Goal: Task Accomplishment & Management: Complete application form

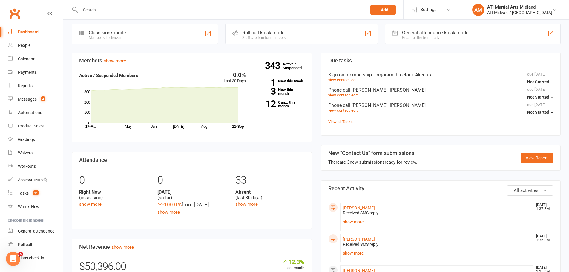
scroll to position [149, 0]
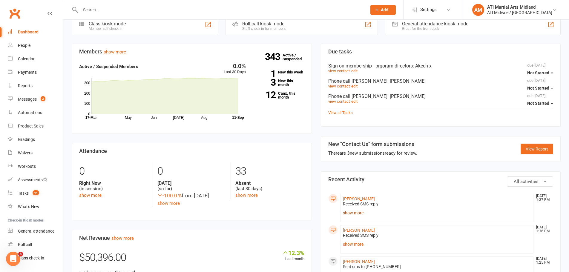
click at [354, 214] on link "show more" at bounding box center [437, 213] width 188 height 8
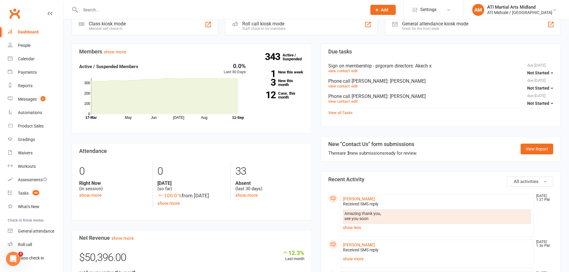
click at [356, 228] on link "show less" at bounding box center [437, 228] width 188 height 8
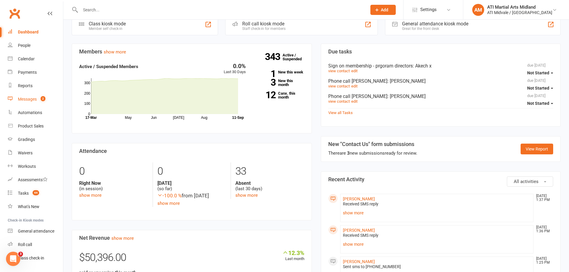
click at [35, 102] on link "Messages 2" at bounding box center [35, 99] width 55 height 13
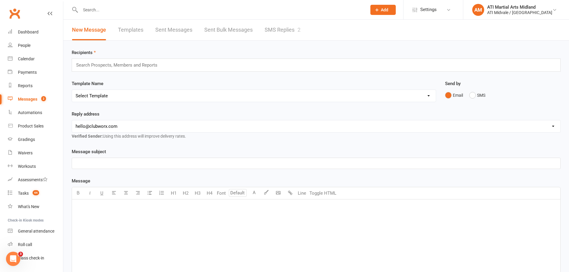
click at [285, 28] on link "SMS Replies 2" at bounding box center [283, 30] width 36 height 21
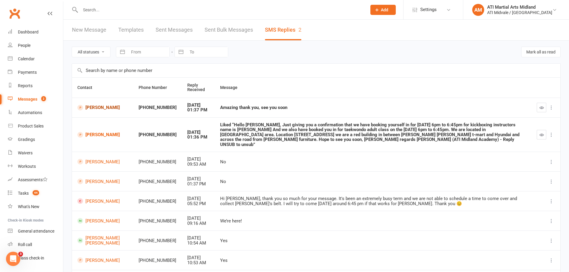
click at [97, 107] on link "[PERSON_NAME]" at bounding box center [102, 108] width 51 height 6
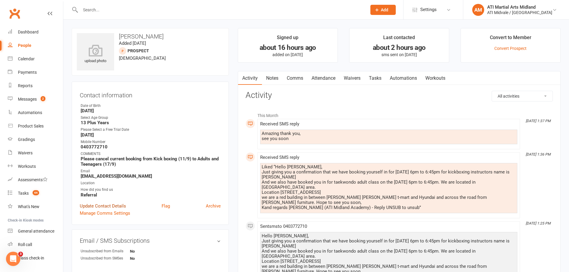
click at [123, 203] on link "Update Contact Details" at bounding box center [103, 206] width 46 height 7
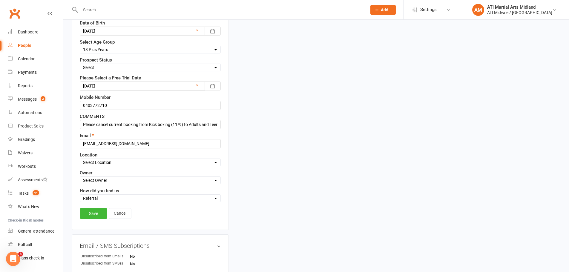
scroll to position [148, 0]
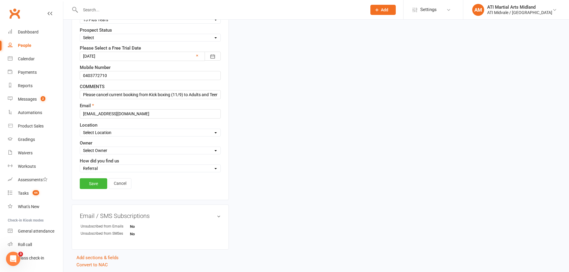
click at [106, 41] on select "Select Set a Status BOOKED IN FOR FREE TRIAL DID FREE TRAIL BOOKED IN AFTER FRE…" at bounding box center [150, 37] width 140 height 7
select select "BOOKED IN FOR FREE TRIAL"
click at [80, 35] on select "Select Set a Status BOOKED IN FOR FREE TRIAL DID FREE TRAIL BOOKED IN AFTER FRE…" at bounding box center [150, 37] width 140 height 7
click at [96, 186] on link "Save" at bounding box center [93, 183] width 27 height 11
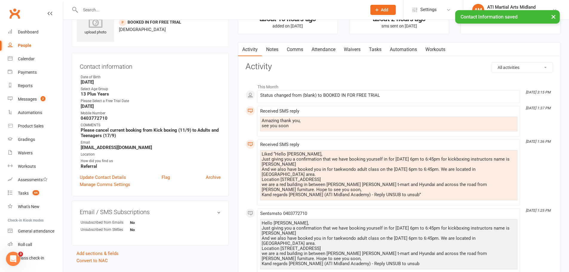
scroll to position [0, 0]
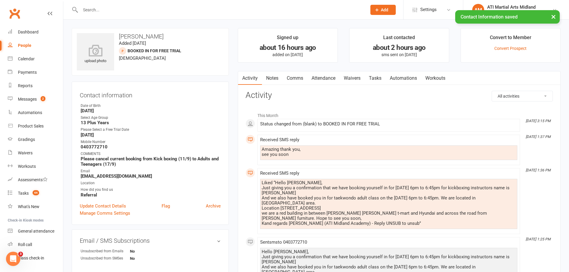
click at [373, 78] on link "Tasks" at bounding box center [375, 78] width 21 height 14
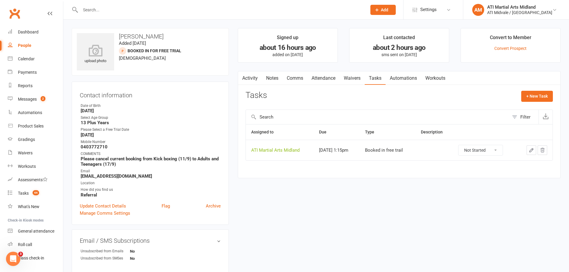
click at [531, 150] on icon "button" at bounding box center [531, 150] width 5 height 5
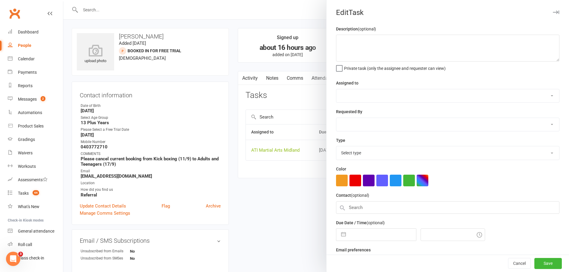
select select "32859"
type input "[DATE]"
type input "1:15pm"
select select "18608"
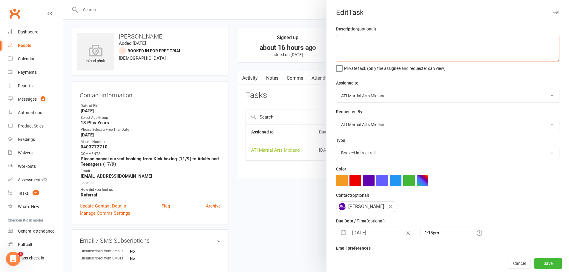
click at [362, 54] on textarea at bounding box center [448, 48] width 224 height 27
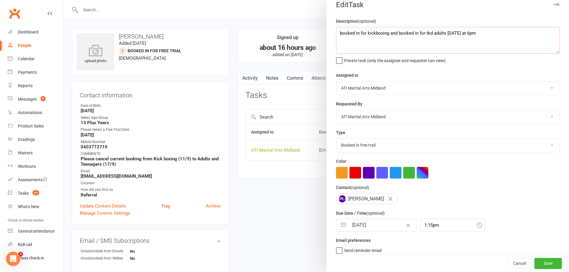
scroll to position [14, 0]
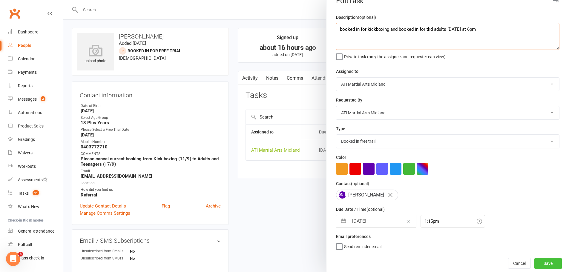
type textarea "booked in for kickboxing and booked in for tkd adults [DATE] at 6pm"
click at [537, 264] on button "Save" at bounding box center [548, 263] width 27 height 11
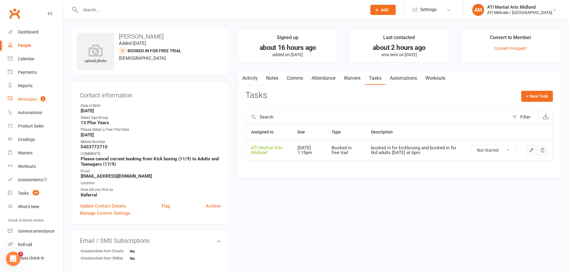
click at [24, 101] on div "Messages" at bounding box center [27, 99] width 19 height 5
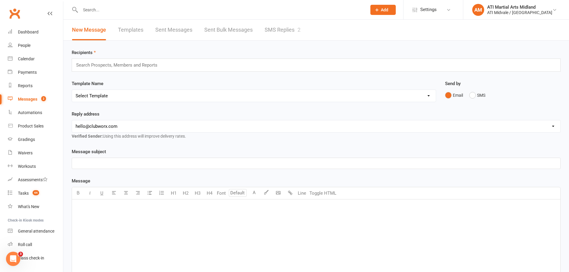
click at [298, 32] on link "SMS Replies 2" at bounding box center [283, 30] width 36 height 21
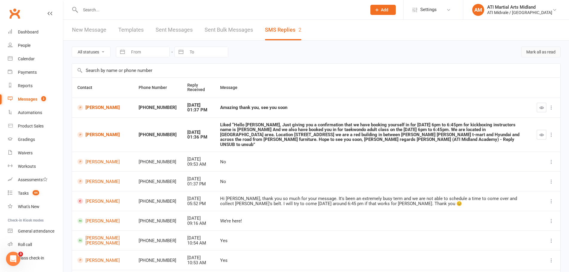
click at [539, 51] on button "Mark all as read" at bounding box center [541, 52] width 39 height 11
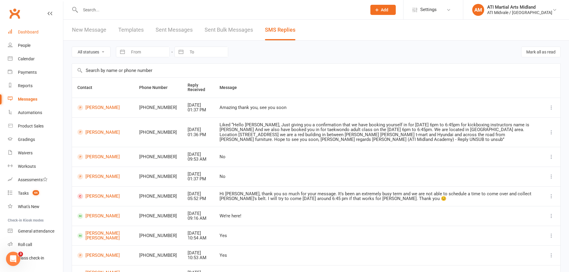
click at [33, 38] on link "Dashboard" at bounding box center [35, 31] width 55 height 13
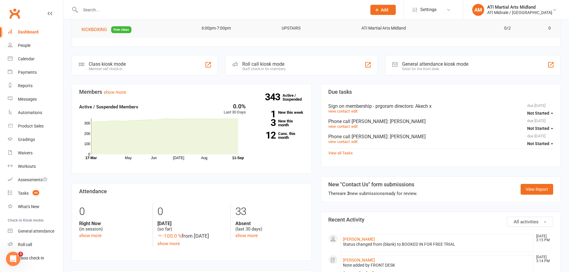
scroll to position [120, 0]
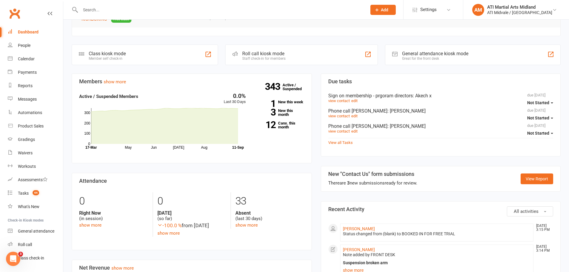
drag, startPoint x: 514, startPoint y: 184, endPoint x: 516, endPoint y: 184, distance: 3.0
click at [515, 184] on section "New "Contact Us" form submissions There are 3 new submissions ready for review.…" at bounding box center [441, 179] width 240 height 26
click at [528, 179] on link "View Report" at bounding box center [537, 179] width 33 height 11
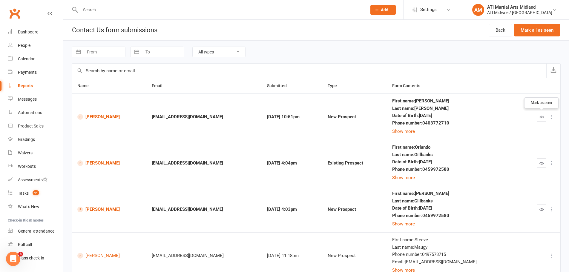
click at [542, 116] on icon "button" at bounding box center [542, 117] width 4 height 4
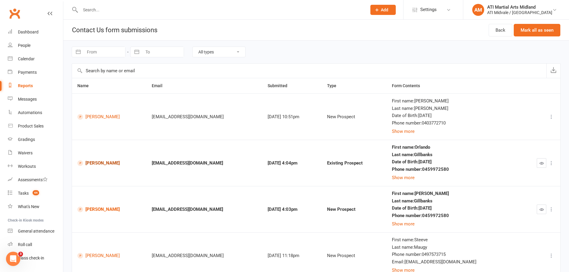
click at [110, 162] on link "[PERSON_NAME]" at bounding box center [109, 164] width 64 height 6
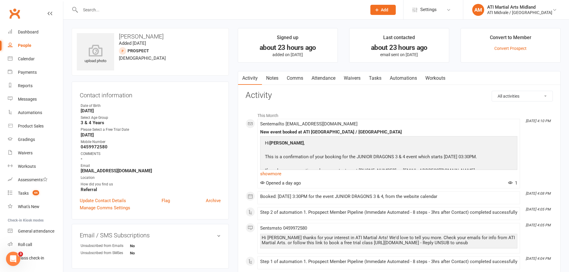
click at [354, 75] on link "Waivers" at bounding box center [352, 78] width 25 height 14
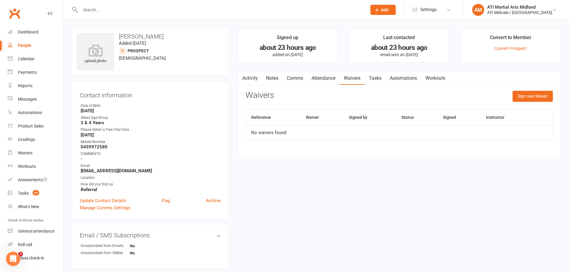
click at [328, 78] on link "Attendance" at bounding box center [324, 78] width 32 height 14
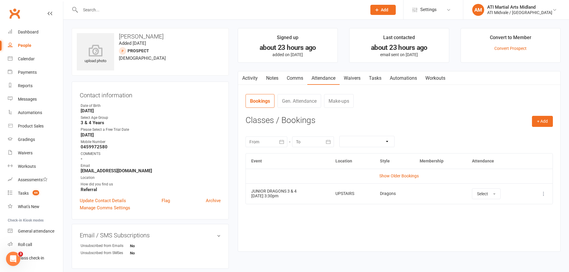
click at [371, 78] on link "Tasks" at bounding box center [375, 78] width 21 height 14
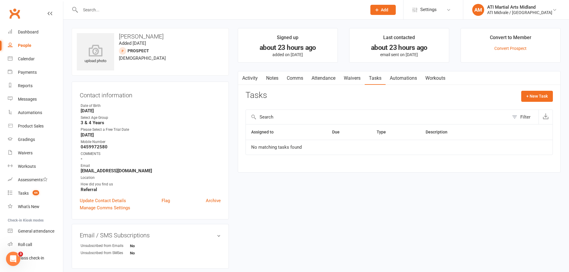
click at [335, 79] on link "Attendance" at bounding box center [324, 78] width 32 height 14
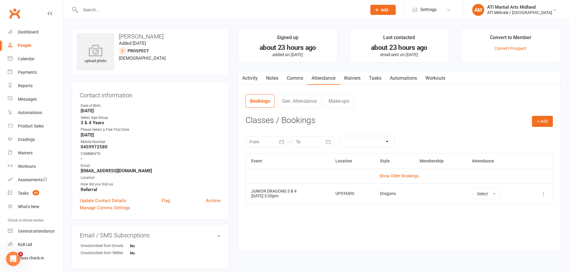
click at [94, 8] on input "text" at bounding box center [221, 10] width 284 height 8
click at [540, 196] on button at bounding box center [543, 193] width 7 height 7
click at [521, 227] on link "Remove booking" at bounding box center [517, 230] width 59 height 12
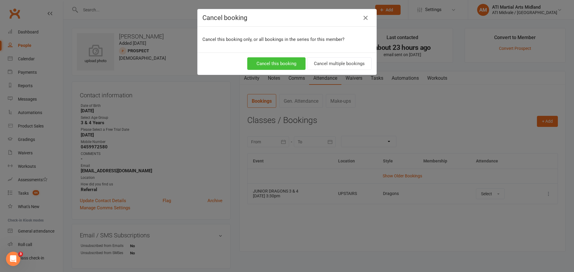
click at [275, 63] on button "Cancel this booking" at bounding box center [276, 63] width 58 height 13
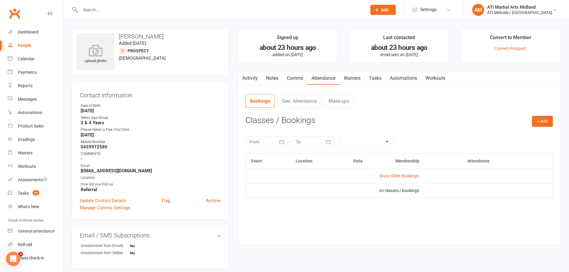
click at [374, 77] on link "Tasks" at bounding box center [375, 78] width 21 height 14
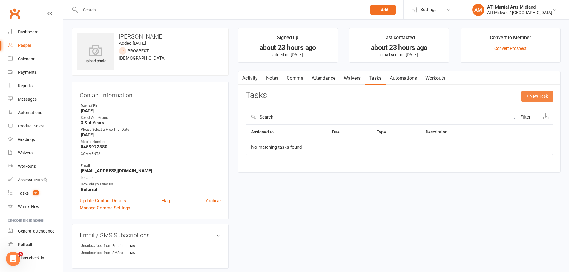
click at [527, 101] on button "+ New Task" at bounding box center [538, 96] width 32 height 11
select select "32859"
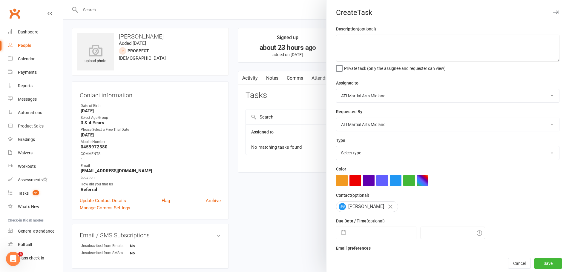
click at [372, 149] on select "Select type Add info to task Automatic renewal checking Booked in for 1st trial…" at bounding box center [448, 152] width 223 height 13
select select "18608"
click at [337, 148] on select "Select type Add info to task Automatic renewal checking Booked in for 1st trial…" at bounding box center [448, 152] width 223 height 13
drag, startPoint x: 338, startPoint y: 233, endPoint x: 341, endPoint y: 235, distance: 3.2
click at [338, 234] on button "button" at bounding box center [343, 233] width 11 height 12
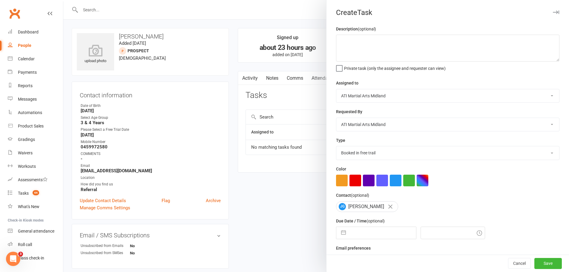
select select "7"
select select "2025"
select select "8"
select select "2025"
select select "9"
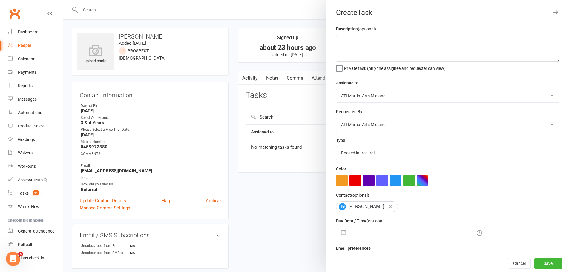
select select "2025"
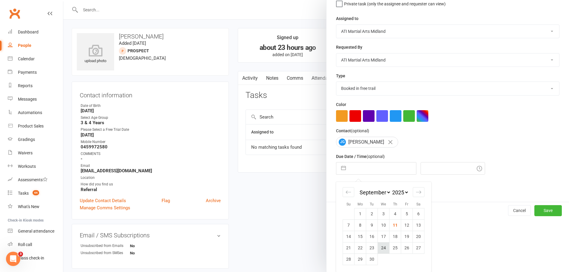
scroll to position [67, 0]
click at [363, 247] on td "22" at bounding box center [361, 247] width 12 height 11
type input "[DATE]"
type input "3:30pm"
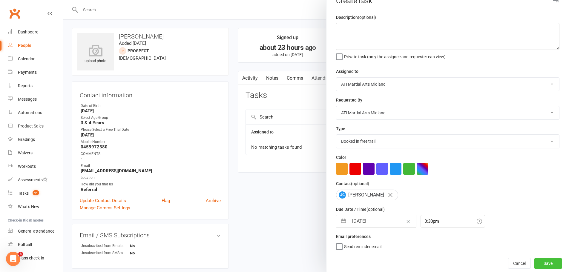
click at [541, 265] on button "Save" at bounding box center [548, 263] width 27 height 11
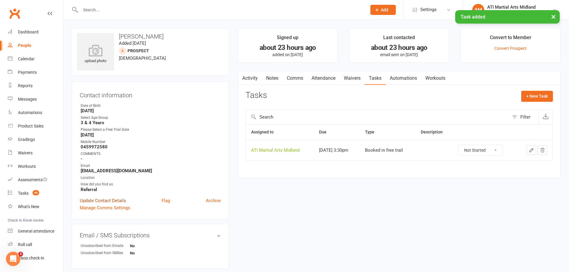
click at [114, 198] on link "Update Contact Details" at bounding box center [103, 200] width 46 height 7
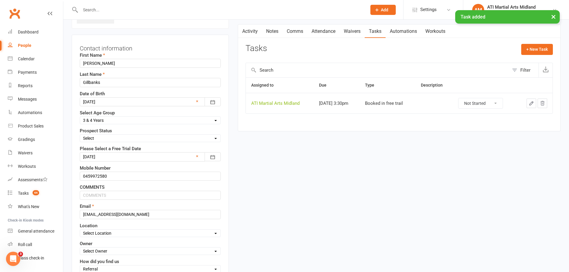
scroll to position [88, 0]
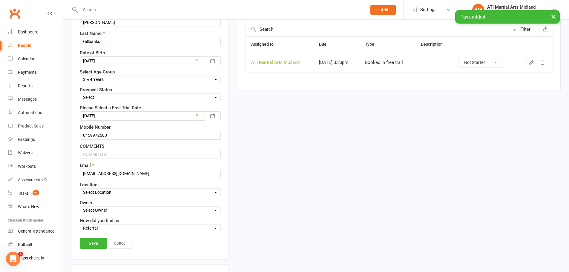
click at [112, 115] on div at bounding box center [150, 115] width 141 height 9
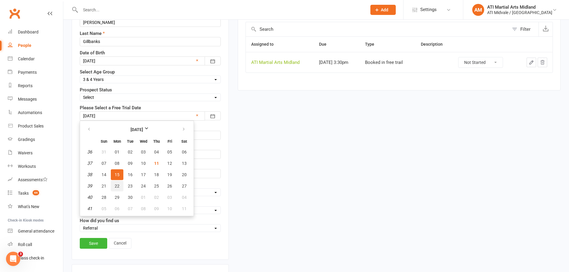
click at [119, 187] on span "22" at bounding box center [117, 186] width 5 height 5
type input "[DATE]"
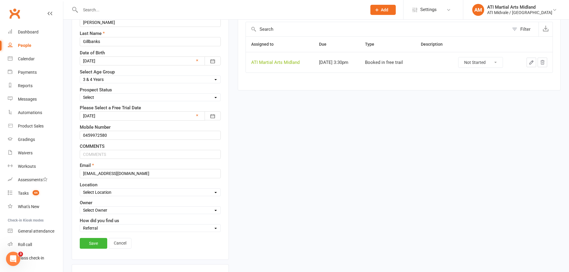
click at [106, 95] on select "Select Set a Status BOOKED IN FOR FREE TRIAL DID FREE TRAIL BOOKED IN AFTER FRE…" at bounding box center [150, 97] width 140 height 7
select select "BOOKED IN FOR FREE TRIAL"
click at [80, 94] on select "Select Set a Status BOOKED IN FOR FREE TRIAL DID FREE TRAIL BOOKED IN AFTER FRE…" at bounding box center [150, 97] width 140 height 7
click at [102, 244] on link "Save" at bounding box center [93, 243] width 27 height 11
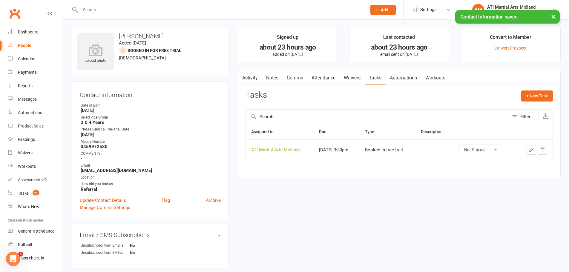
scroll to position [0, 0]
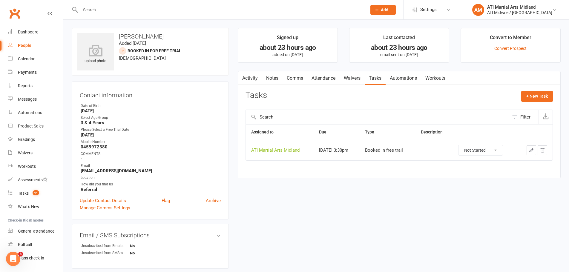
click at [329, 78] on link "Attendance" at bounding box center [324, 78] width 32 height 14
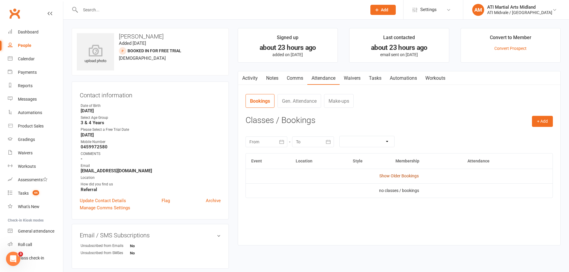
click at [414, 176] on link "Show Older Bookings" at bounding box center [399, 176] width 39 height 5
click at [413, 176] on link "Hide Older Bookings" at bounding box center [399, 176] width 37 height 5
click at [542, 124] on button "+ Add" at bounding box center [542, 121] width 21 height 11
click at [521, 146] on link "Add Appointment" at bounding box center [523, 147] width 59 height 12
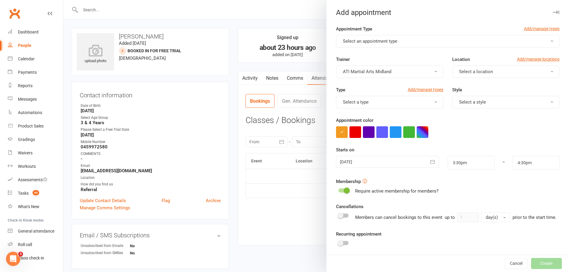
click at [399, 37] on button "Select an appointment type" at bounding box center [448, 41] width 224 height 13
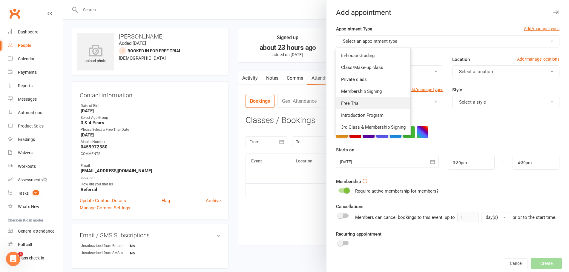
click at [357, 99] on link "Free Trial" at bounding box center [374, 103] width 74 height 12
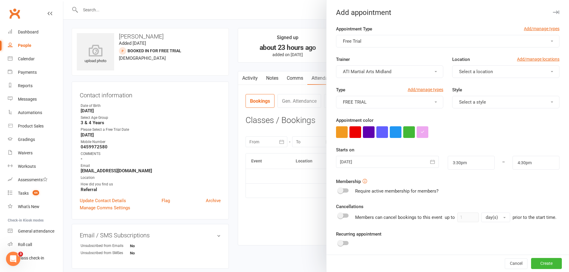
click at [370, 164] on div at bounding box center [387, 162] width 103 height 12
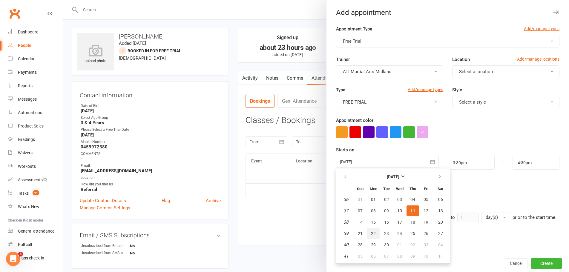
click at [371, 233] on span "22" at bounding box center [373, 233] width 5 height 5
type input "[DATE]"
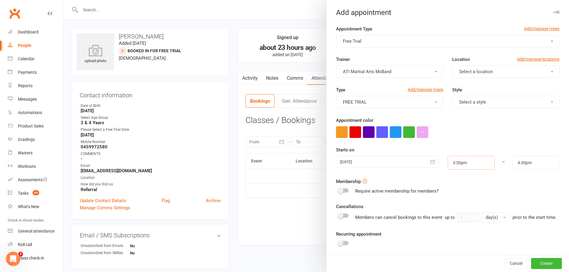
click at [457, 166] on input "3:30pm" at bounding box center [471, 163] width 47 height 14
click at [528, 165] on input "4:30pm" at bounding box center [536, 163] width 47 height 14
type input "4:00pm"
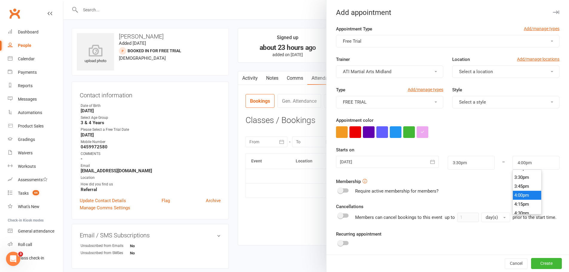
click at [523, 197] on li "4:00pm" at bounding box center [527, 195] width 29 height 9
click at [473, 102] on span "Select a style" at bounding box center [472, 102] width 27 height 5
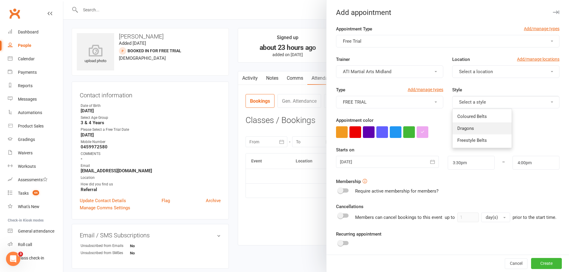
click at [470, 126] on link "Dragons" at bounding box center [482, 129] width 59 height 12
click at [466, 72] on span "Select a location" at bounding box center [476, 71] width 34 height 5
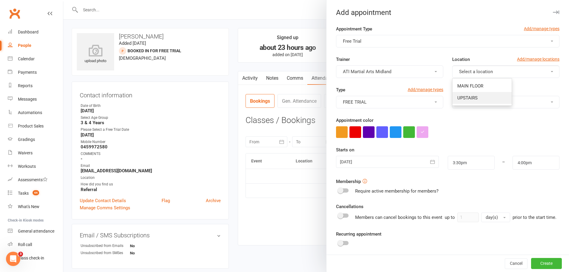
click at [466, 98] on span "UPSTAIRS" at bounding box center [468, 97] width 20 height 5
click at [352, 131] on button "button" at bounding box center [356, 132] width 12 height 12
click at [531, 260] on button "Create" at bounding box center [546, 264] width 31 height 11
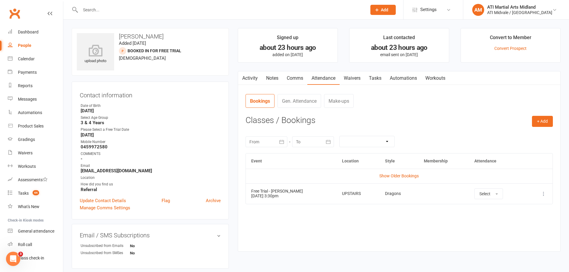
click at [375, 77] on link "Tasks" at bounding box center [375, 78] width 21 height 14
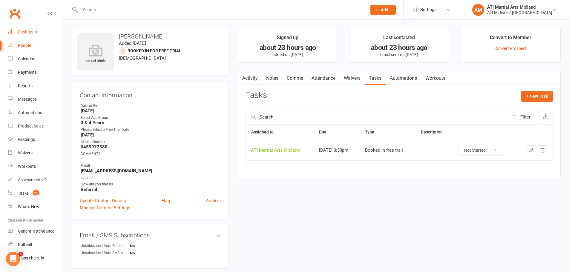
click at [29, 34] on div "Dashboard" at bounding box center [28, 32] width 21 height 5
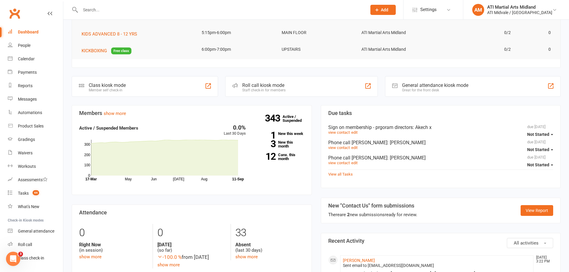
scroll to position [90, 0]
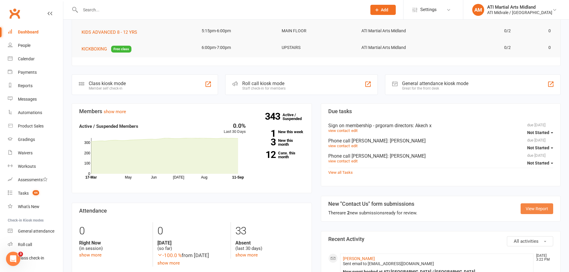
click at [524, 211] on link "View Report" at bounding box center [537, 209] width 33 height 11
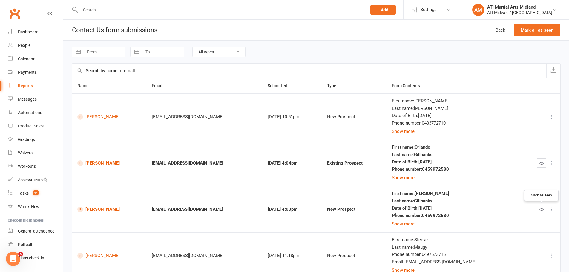
click at [538, 209] on button "button" at bounding box center [542, 210] width 10 height 10
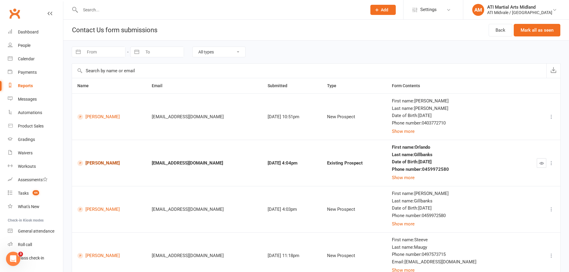
click at [108, 164] on link "[PERSON_NAME]" at bounding box center [109, 164] width 64 height 6
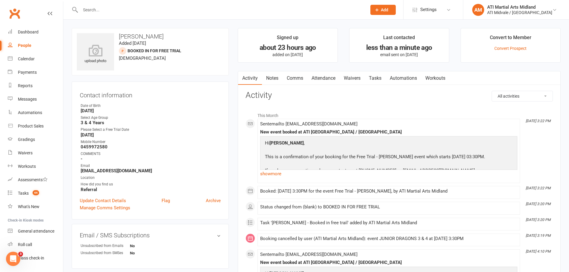
click at [27, 44] on div "People" at bounding box center [24, 45] width 13 height 5
select select "100"
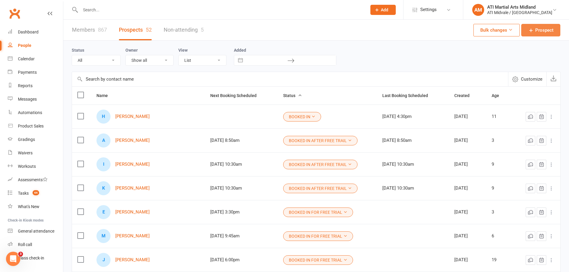
click at [548, 32] on span "Prospect" at bounding box center [545, 30] width 18 height 7
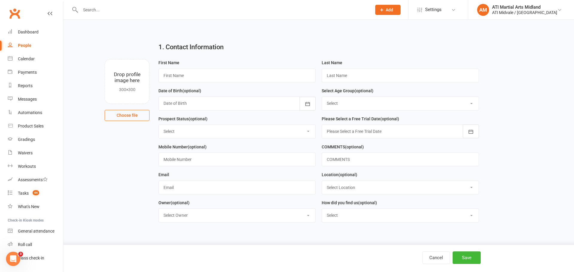
click at [334, 108] on select "Select 3 & 4 Years 5 & 6 Years 7 to 12 Years 13 Plus Years" at bounding box center [400, 103] width 157 height 13
select select "5 & 6 Years"
click at [322, 97] on select "Select 3 & 4 Years 5 & 6 Years 7 to 12 Years 13 Plus Years" at bounding box center [400, 103] width 157 height 13
click at [337, 136] on div at bounding box center [400, 132] width 157 height 14
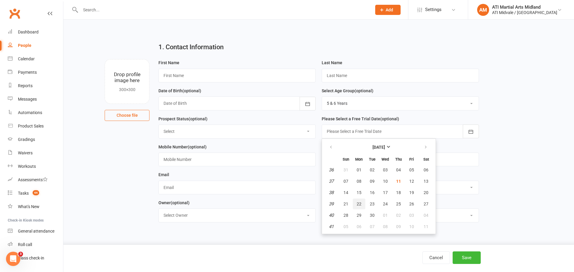
click at [361, 206] on span "22" at bounding box center [359, 204] width 5 height 5
type input "[DATE]"
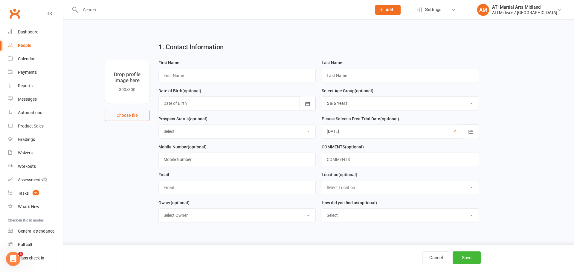
click at [343, 189] on select "Select Location MAIN FLOOR UPSTAIRS" at bounding box center [400, 187] width 157 height 13
select select "0"
click at [322, 182] on select "Select Location MAIN FLOOR UPSTAIRS" at bounding box center [400, 187] width 157 height 13
click at [345, 218] on select "Select Google Facebook Instagram Ticktok Referral Facebook Campaign" at bounding box center [400, 215] width 157 height 13
select select "Referral"
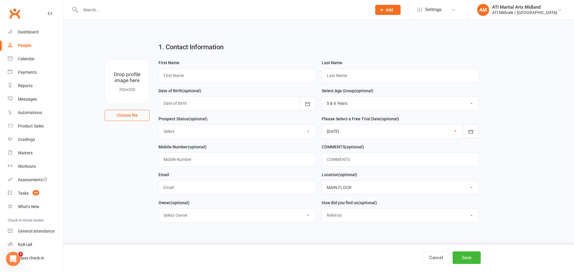
click at [322, 211] on select "Select Google Facebook Instagram Ticktok Referral Facebook Campaign" at bounding box center [400, 215] width 157 height 13
click at [200, 132] on select "Select Set a Status BOOKED IN FOR FREE TRIAL DID FREE TRAIL BOOKED IN AFTER FRE…" at bounding box center [237, 131] width 157 height 13
select select "BOOKED IN FOR FREE TRIAL"
click at [159, 126] on select "Select Set a Status BOOKED IN FOR FREE TRIAL DID FREE TRAIL BOOKED IN AFTER FRE…" at bounding box center [237, 131] width 157 height 13
click at [207, 189] on input "text" at bounding box center [236, 188] width 157 height 14
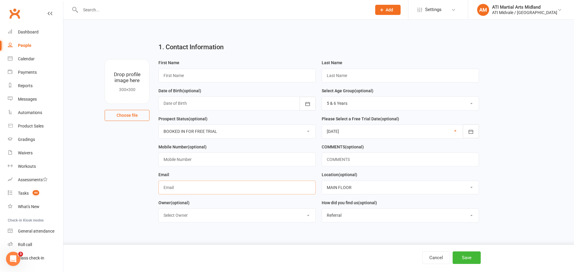
paste input "[EMAIL_ADDRESS][DOMAIN_NAME]"
type input "[EMAIL_ADDRESS][DOMAIN_NAME]"
click at [196, 156] on input "text" at bounding box center [236, 160] width 157 height 14
paste input "0459972580"
type input "0459972580"
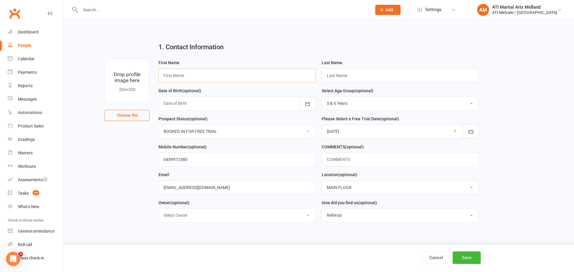
click at [276, 78] on input "text" at bounding box center [236, 76] width 157 height 14
paste input "Orlando"
type input "Orlando"
click at [345, 79] on input "text" at bounding box center [400, 76] width 157 height 14
paste input "Gillbanks"
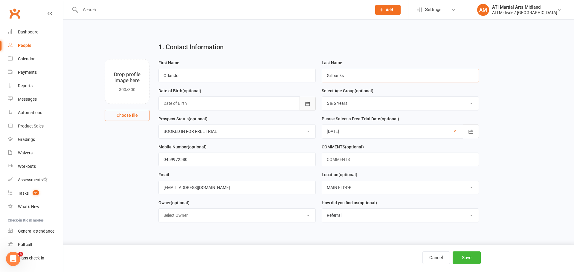
type input "Gillbanks"
click at [305, 105] on icon "button" at bounding box center [308, 104] width 6 height 6
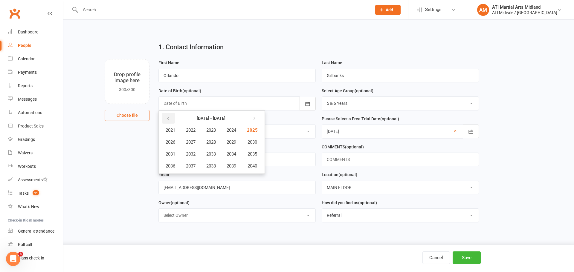
click at [166, 119] on icon "button" at bounding box center [168, 118] width 4 height 5
click at [234, 168] on span "2019" at bounding box center [232, 165] width 10 height 5
click at [184, 131] on button "January" at bounding box center [174, 130] width 26 height 11
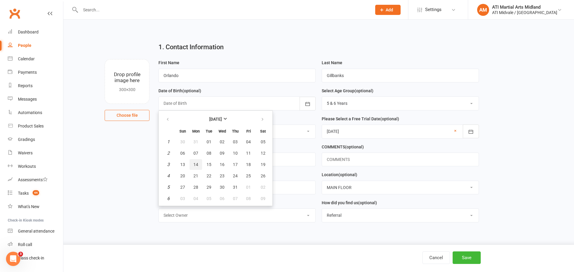
click at [200, 165] on button "14" at bounding box center [196, 164] width 13 height 11
type input "[DATE]"
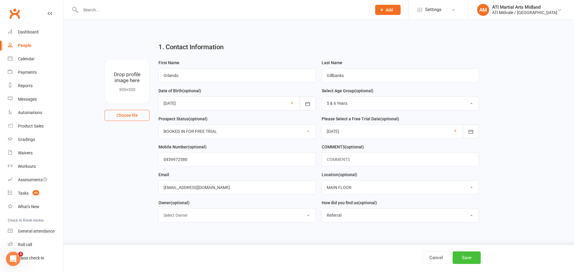
click at [453, 253] on button "Save" at bounding box center [467, 258] width 28 height 13
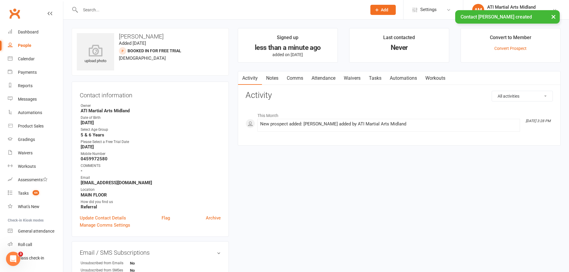
click at [379, 76] on link "Tasks" at bounding box center [375, 78] width 21 height 14
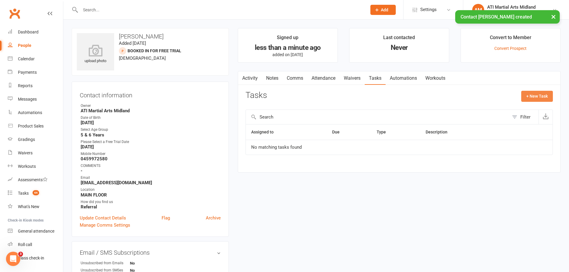
click at [530, 98] on button "+ New Task" at bounding box center [538, 96] width 32 height 11
select select "32859"
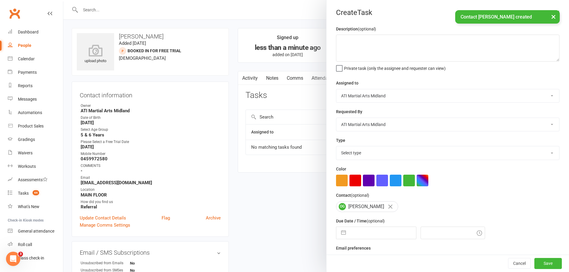
drag, startPoint x: 370, startPoint y: 150, endPoint x: 373, endPoint y: 148, distance: 4.1
click at [370, 150] on select "Select type Add info to task Automatic renewal checking Booked in for 1st trial…" at bounding box center [448, 152] width 223 height 13
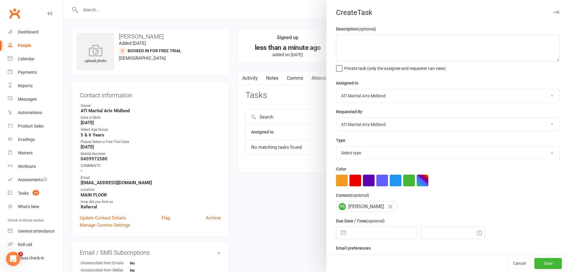
select select "18608"
click at [337, 148] on select "Select type Add info to task Automatic renewal checking Booked in for 1st trial…" at bounding box center [448, 152] width 223 height 13
click at [339, 233] on button "button" at bounding box center [343, 233] width 11 height 12
select select "7"
select select "2025"
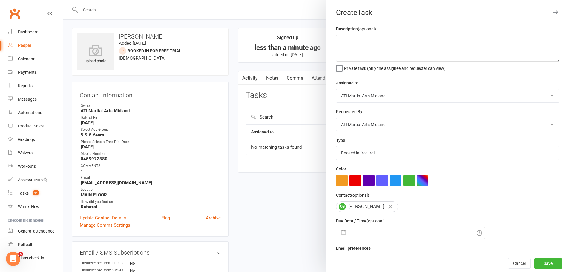
select select "8"
select select "2025"
select select "9"
select select "2025"
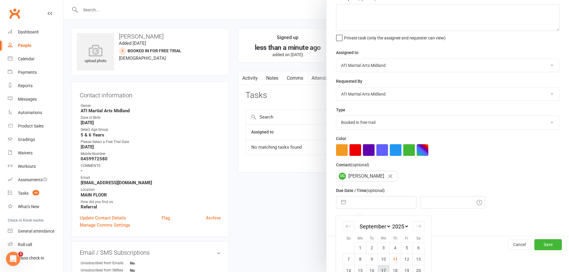
scroll to position [67, 0]
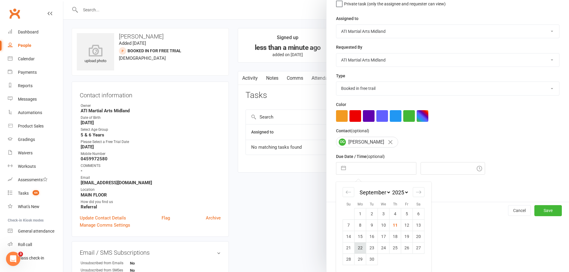
click at [359, 246] on td "22" at bounding box center [361, 247] width 12 height 11
type input "[DATE]"
type input "3:30pm"
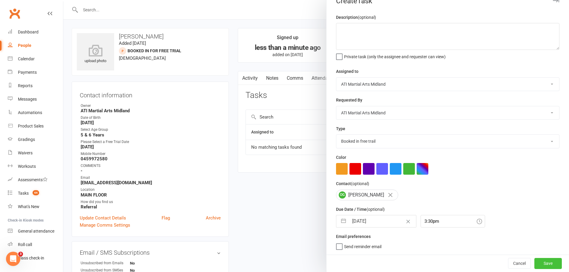
click at [541, 263] on button "Save" at bounding box center [548, 263] width 27 height 11
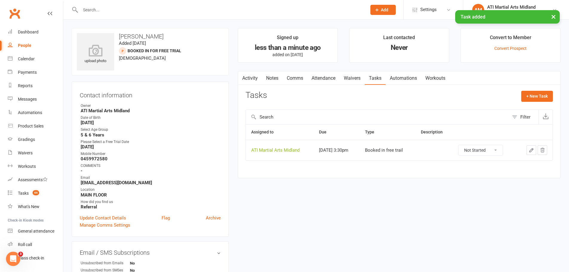
click at [328, 76] on link "Attendance" at bounding box center [324, 78] width 32 height 14
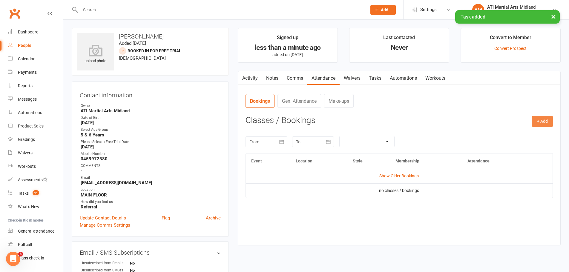
click at [537, 122] on button "+ Add" at bounding box center [542, 121] width 21 height 11
click at [516, 148] on link "Add Appointment" at bounding box center [523, 147] width 59 height 12
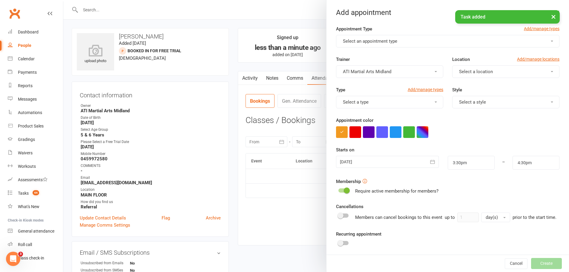
click at [371, 40] on span "Select an appointment type" at bounding box center [370, 41] width 54 height 5
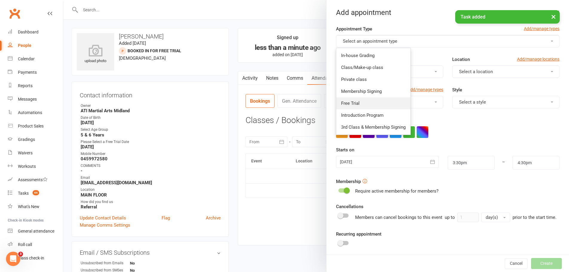
click at [352, 101] on span "Free Trial" at bounding box center [350, 103] width 19 height 5
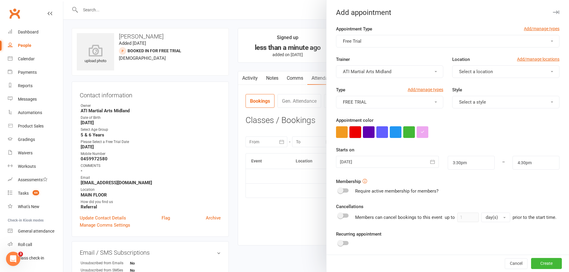
click at [354, 137] on button "button" at bounding box center [356, 132] width 12 height 12
click at [489, 99] on button "Select a style" at bounding box center [506, 102] width 107 height 13
click at [477, 129] on link "Dragons" at bounding box center [482, 129] width 59 height 12
click at [472, 75] on button "Select a location" at bounding box center [506, 71] width 107 height 13
click at [471, 88] on span "MAIN FLOOR" at bounding box center [471, 85] width 26 height 5
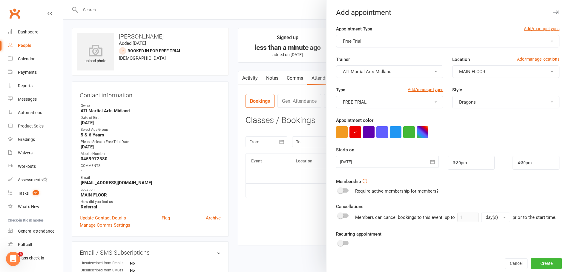
click at [418, 163] on div at bounding box center [387, 162] width 103 height 12
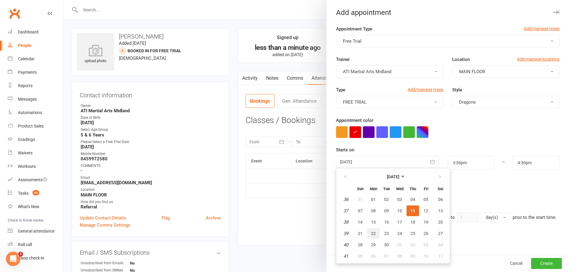
click at [372, 233] on span "22" at bounding box center [373, 233] width 5 height 5
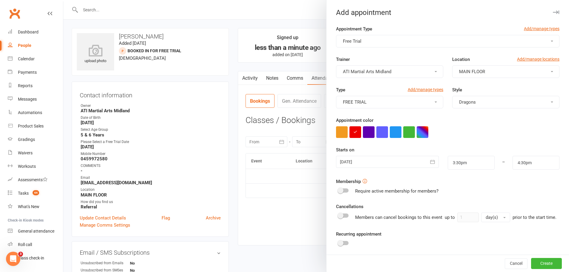
type input "[DATE]"
click at [470, 165] on input "3:30pm" at bounding box center [471, 163] width 47 height 14
type input "4:00pm"
click at [455, 202] on li "4:00pm" at bounding box center [462, 201] width 29 height 9
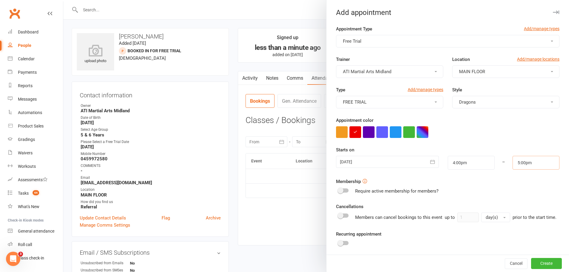
click at [514, 160] on input "5:00pm" at bounding box center [536, 163] width 47 height 14
type input "4:30pm"
click at [519, 195] on li "4:30pm" at bounding box center [527, 195] width 29 height 9
click at [531, 267] on button "Create" at bounding box center [546, 264] width 31 height 11
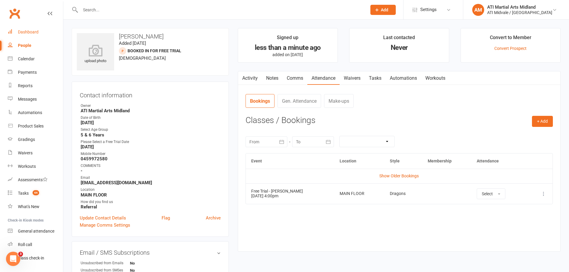
click at [27, 30] on div "Dashboard" at bounding box center [28, 32] width 21 height 5
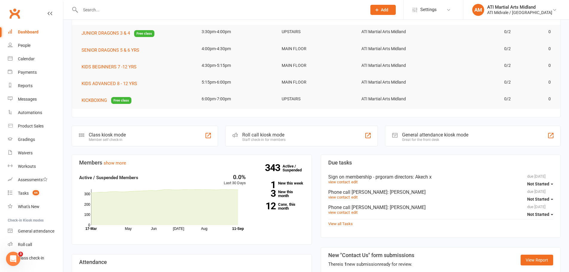
scroll to position [90, 0]
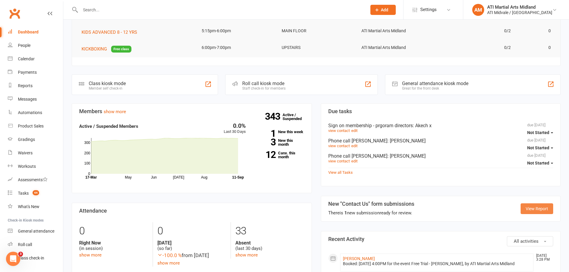
click at [527, 210] on link "View Report" at bounding box center [537, 209] width 33 height 11
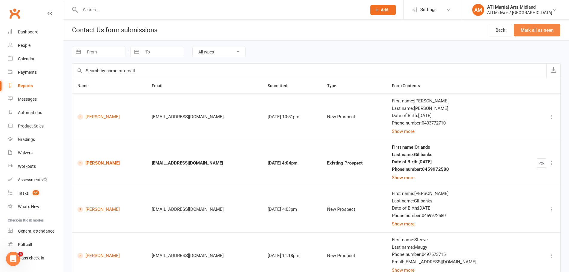
click at [532, 29] on button "Mark all as seen" at bounding box center [537, 30] width 47 height 13
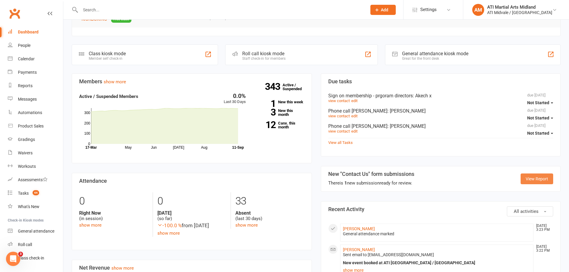
click at [526, 181] on link "View Report" at bounding box center [537, 179] width 33 height 11
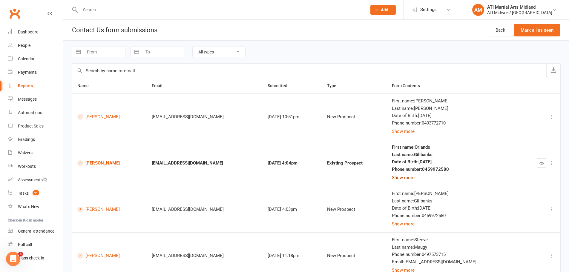
click at [415, 179] on button "Show more" at bounding box center [403, 177] width 23 height 7
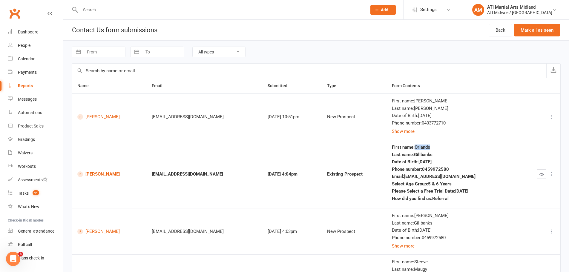
drag, startPoint x: 433, startPoint y: 146, endPoint x: 416, endPoint y: 148, distance: 16.8
click at [416, 148] on div "First name : Orlando" at bounding box center [453, 147] width 123 height 5
copy div "Orlando"
click at [430, 179] on div "Email : asgillbanks@gmail.com" at bounding box center [453, 176] width 123 height 5
drag, startPoint x: 454, startPoint y: 176, endPoint x: 405, endPoint y: 177, distance: 49.3
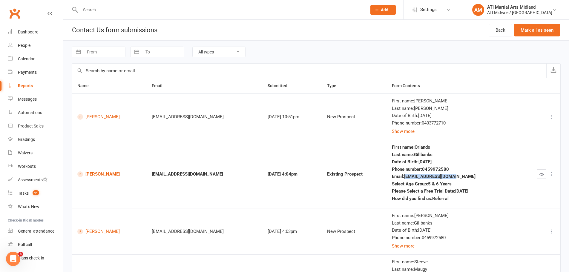
click at [405, 177] on div "Email : asgillbanks@gmail.com" at bounding box center [453, 176] width 123 height 5
copy div "[EMAIL_ADDRESS][DOMAIN_NAME]"
drag, startPoint x: 449, startPoint y: 170, endPoint x: 424, endPoint y: 170, distance: 24.8
click at [424, 170] on div "Phone number : 0459972580" at bounding box center [453, 169] width 123 height 5
copy div "0459972580"
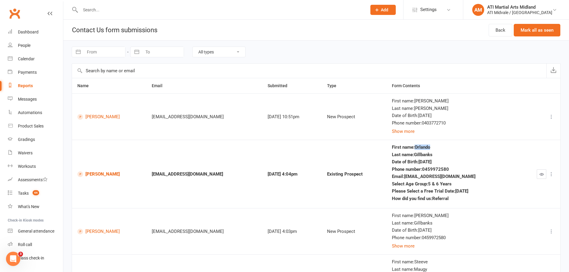
drag, startPoint x: 433, startPoint y: 149, endPoint x: 415, endPoint y: 145, distance: 18.6
click at [415, 145] on div "First name : Orlando" at bounding box center [453, 147] width 123 height 5
copy div "Orlando"
drag, startPoint x: 427, startPoint y: 156, endPoint x: 415, endPoint y: 155, distance: 12.0
click at [415, 155] on div "Last name : Gillbanks" at bounding box center [453, 154] width 123 height 5
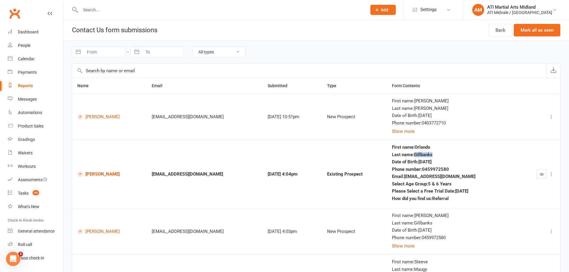
copy div "Gillbanks"
